Goal: Information Seeking & Learning: Compare options

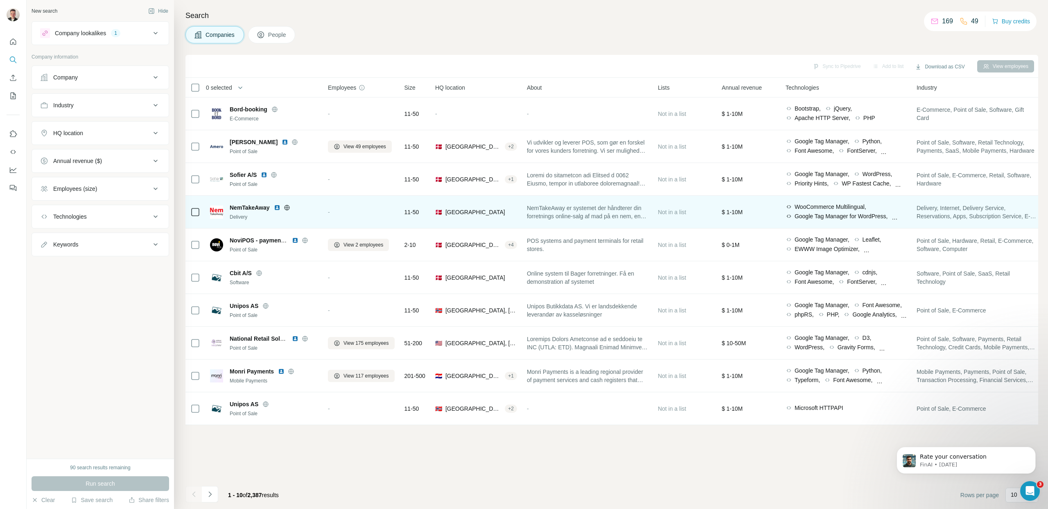
click at [260, 207] on span "NemTakeAway" at bounding box center [250, 207] width 40 height 8
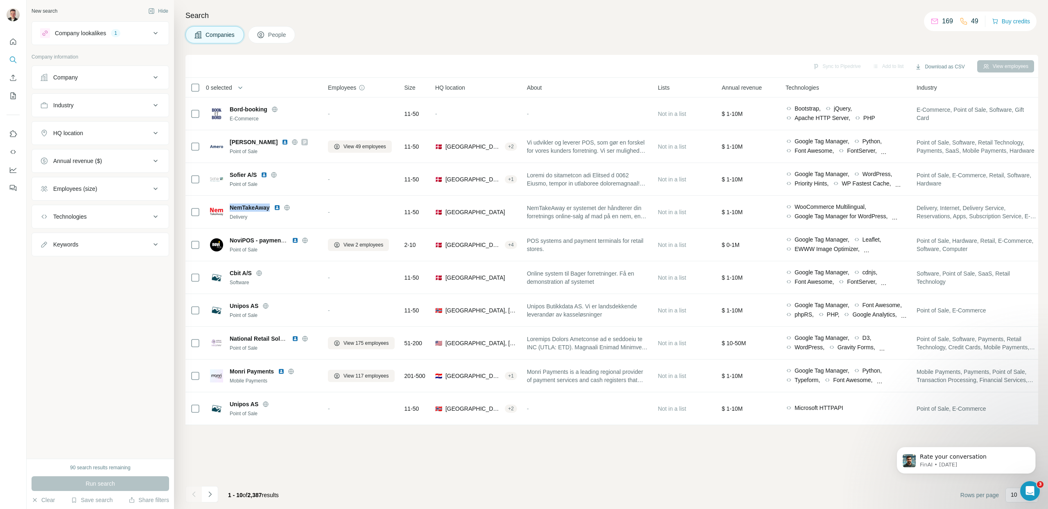
copy span "NemTakeAway"
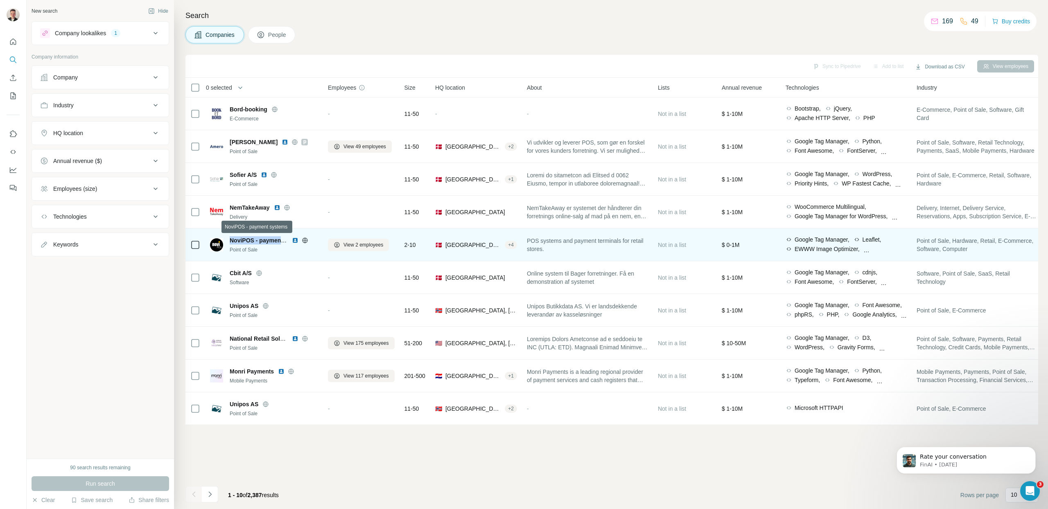
drag, startPoint x: 230, startPoint y: 238, endPoint x: 284, endPoint y: 238, distance: 54.4
click at [284, 238] on span "NoviPOS - payment systems" at bounding box center [269, 240] width 78 height 7
click at [295, 241] on img at bounding box center [295, 240] width 7 height 7
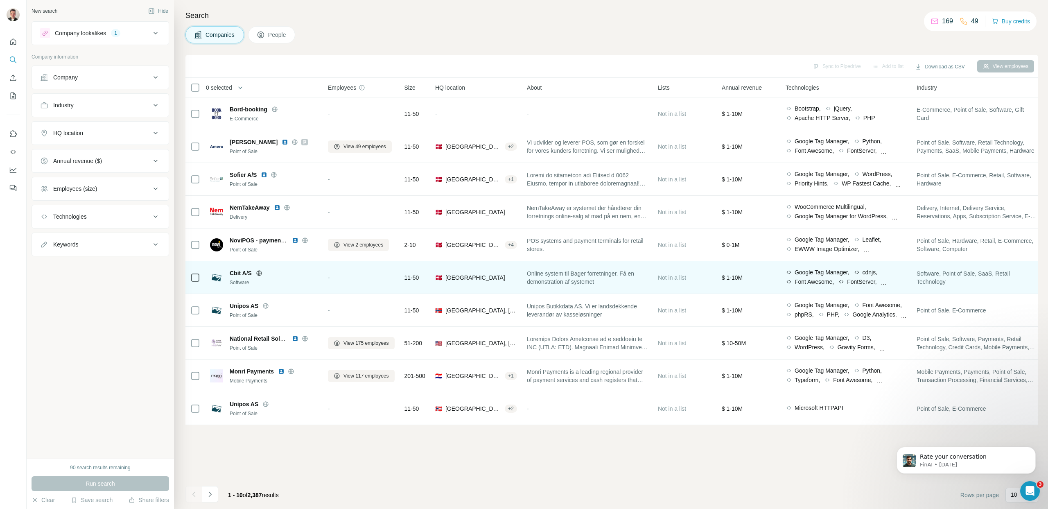
click at [257, 273] on icon at bounding box center [258, 272] width 5 height 5
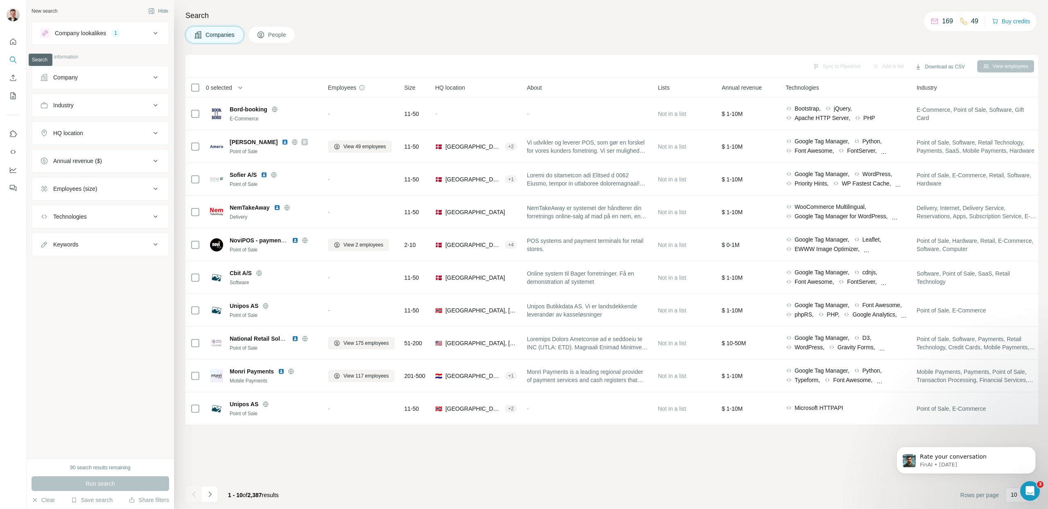
click at [11, 61] on icon "Search" at bounding box center [13, 60] width 8 height 8
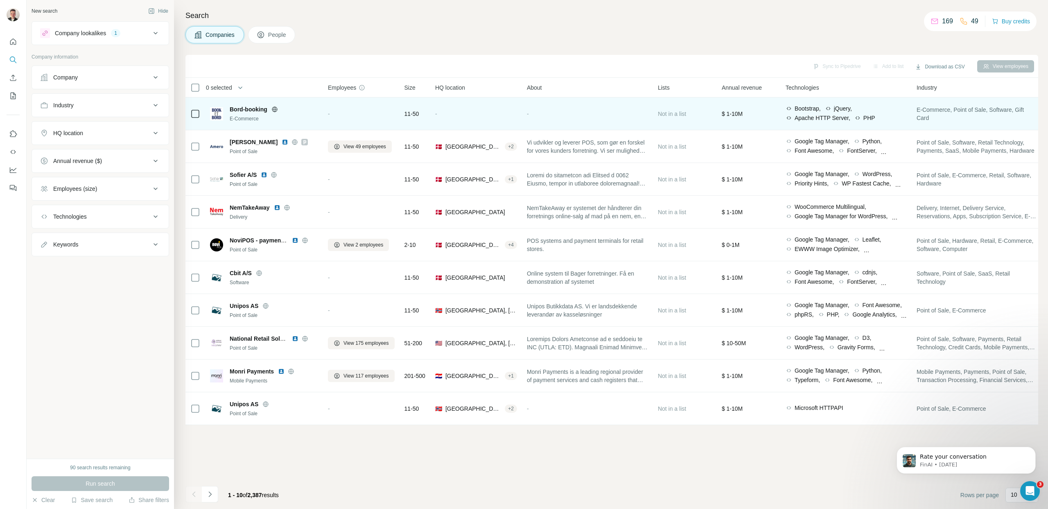
click at [273, 110] on icon at bounding box center [274, 109] width 7 height 7
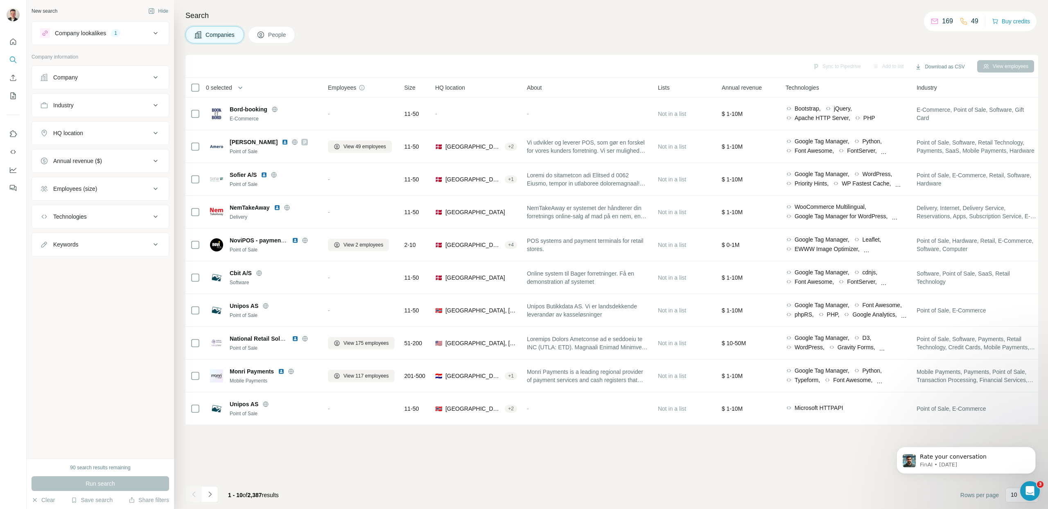
click at [77, 83] on button "Company" at bounding box center [100, 78] width 137 height 20
click at [78, 117] on input "text" at bounding box center [100, 113] width 120 height 15
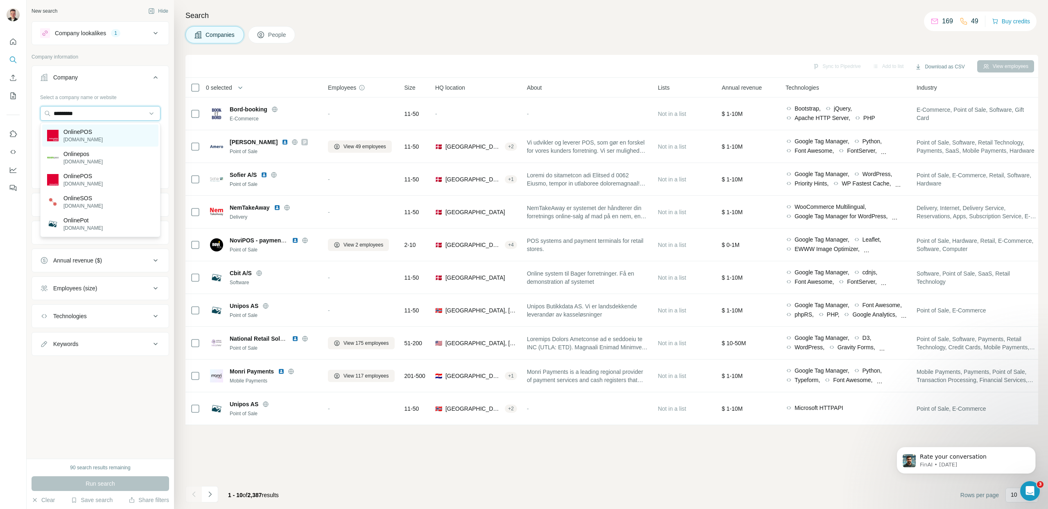
type input "*********"
click at [108, 134] on div "OnlinePOS [DOMAIN_NAME]" at bounding box center [100, 135] width 116 height 22
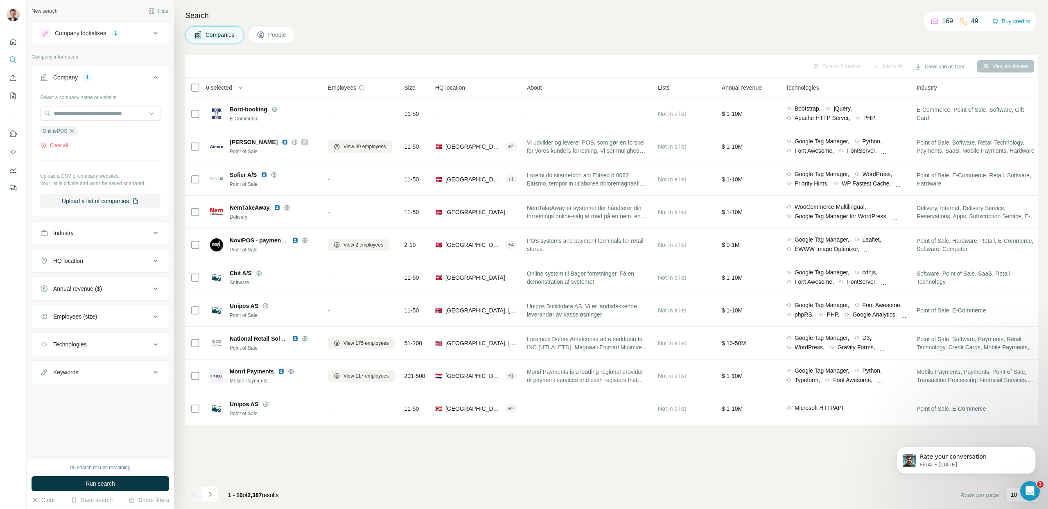
click at [87, 144] on div "Clear all" at bounding box center [100, 145] width 120 height 7
click at [128, 37] on div "Company lookalikes 1" at bounding box center [95, 33] width 110 height 10
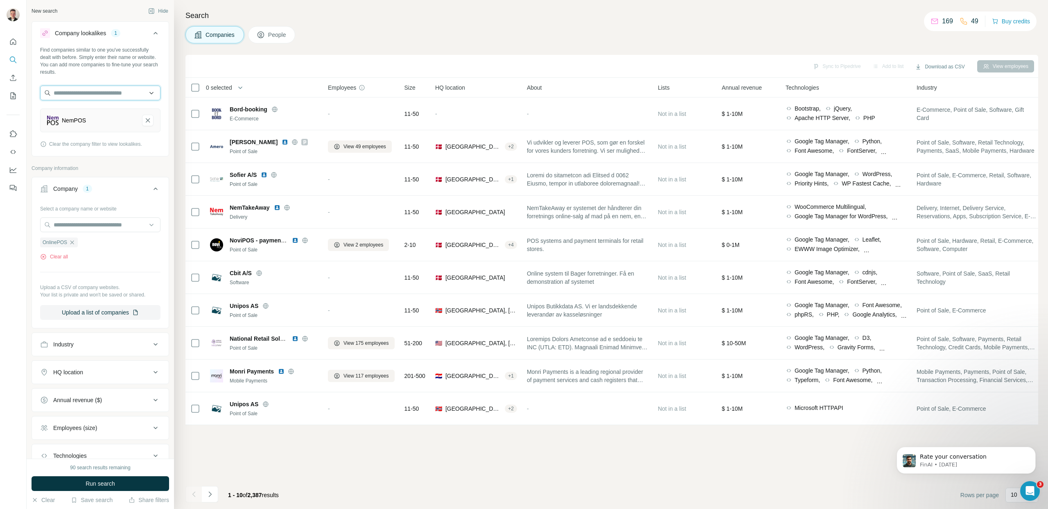
click at [78, 89] on input "text" at bounding box center [100, 93] width 120 height 15
type input "*********"
click at [126, 115] on div "OnlinePOS [DOMAIN_NAME]" at bounding box center [97, 115] width 110 height 22
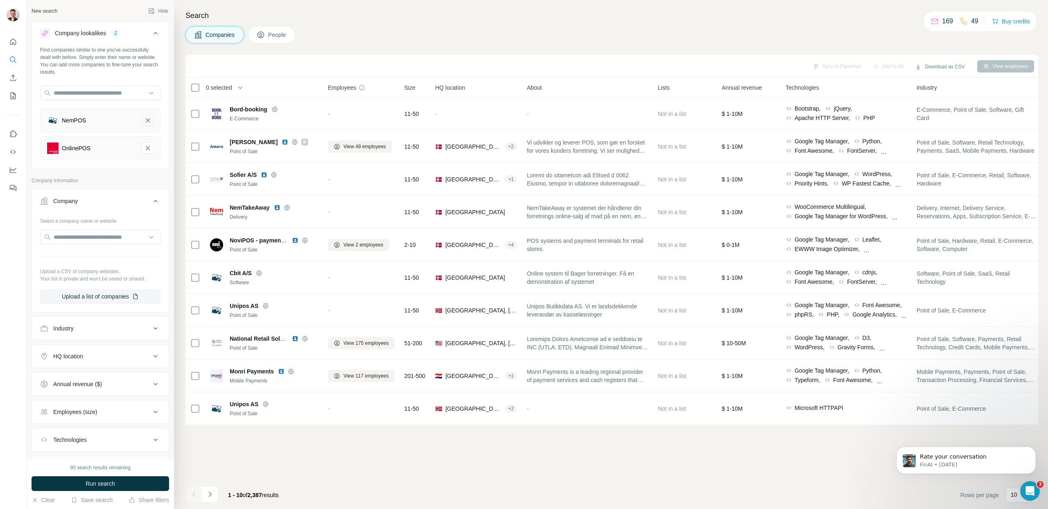
click at [144, 121] on icon "NemPOS-remove-button" at bounding box center [147, 120] width 7 height 8
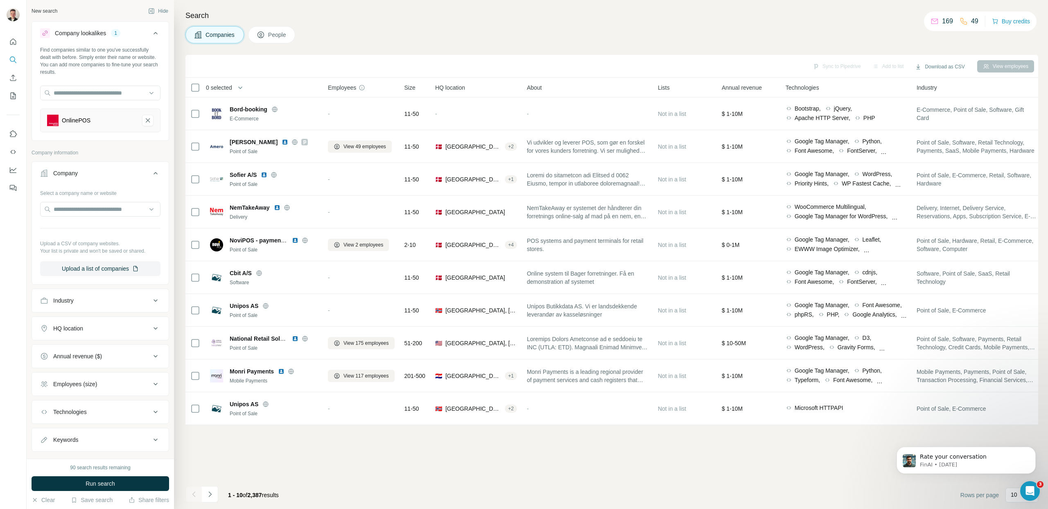
click at [104, 11] on div "New search Hide" at bounding box center [100, 11] width 137 height 12
click at [99, 487] on span "Run search" at bounding box center [100, 483] width 29 height 8
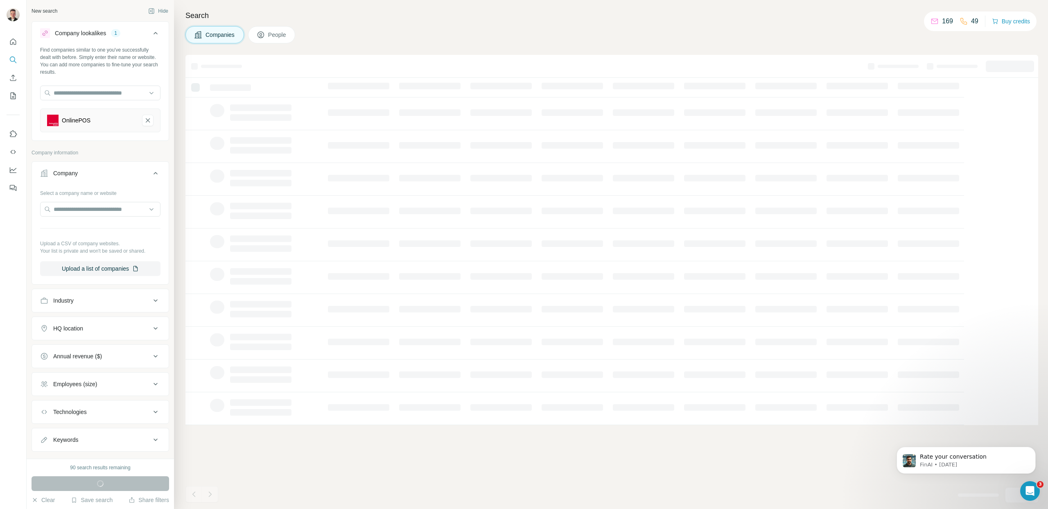
click at [145, 163] on button "Company" at bounding box center [100, 174] width 137 height 23
